Goal: Task Accomplishment & Management: Manage account settings

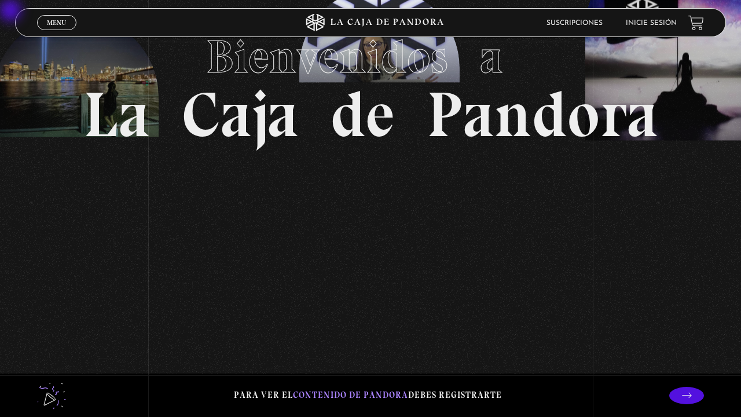
scroll to position [125, 0]
click at [555, 24] on link "Inicie sesión" at bounding box center [651, 23] width 51 height 7
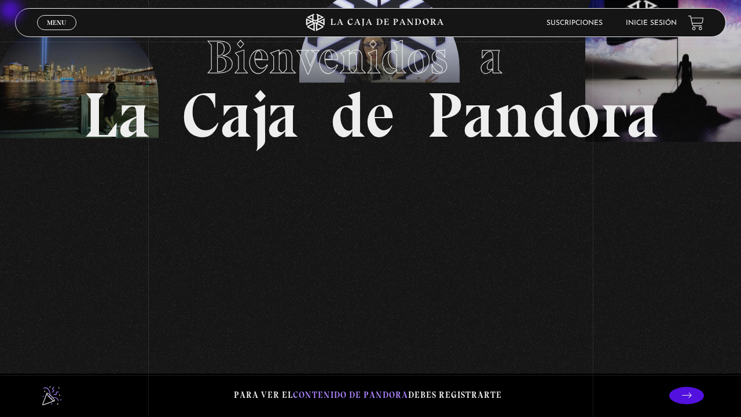
scroll to position [111, 0]
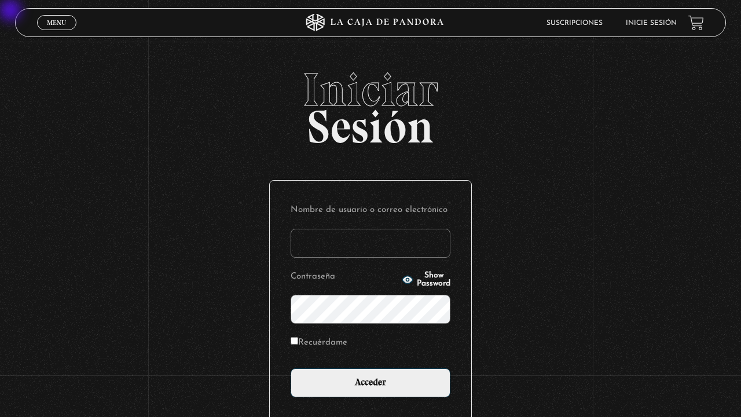
click at [340, 246] on input "Nombre de usuario o correo electrónico" at bounding box center [370, 243] width 160 height 29
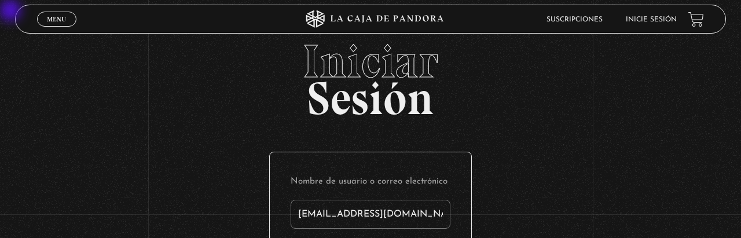
type input "[EMAIL_ADDRESS][DOMAIN_NAME]"
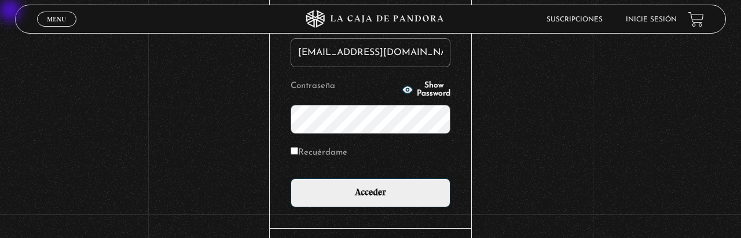
click at [290, 178] on input "Acceder" at bounding box center [370, 192] width 160 height 29
